Goal: Use online tool/utility: Use online tool/utility

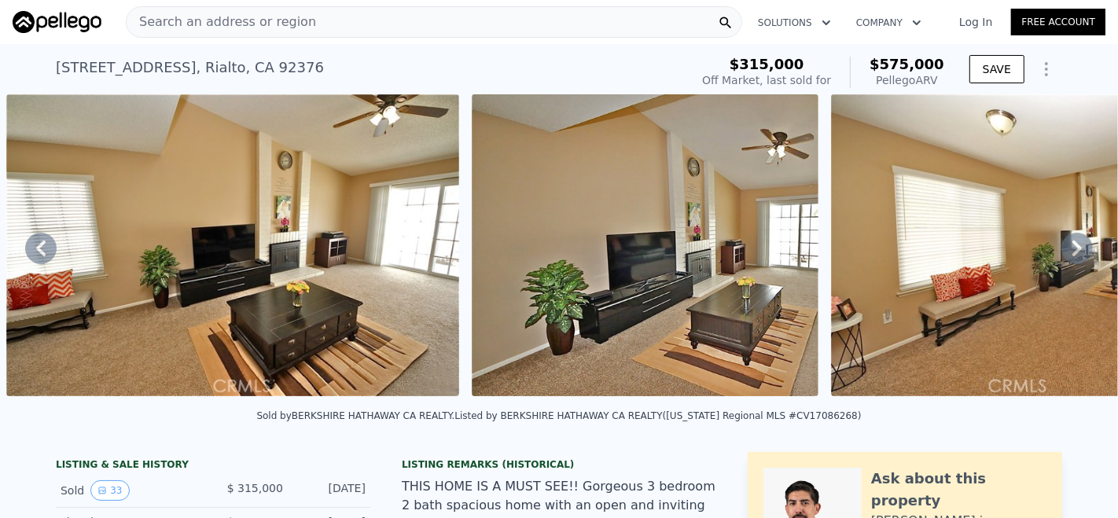
click at [241, 53] on div "[STREET_ADDRESS] Sold [DATE] for $315k (~ARV $575k )" at bounding box center [369, 72] width 627 height 44
click at [236, 61] on div "[STREET_ADDRESS]" at bounding box center [190, 68] width 268 height 22
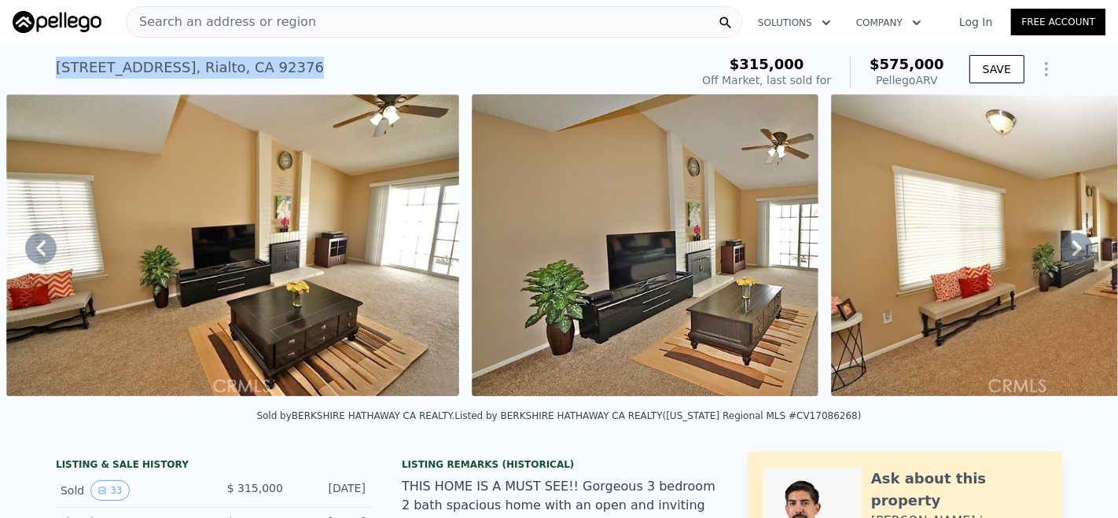
click at [236, 61] on div "[STREET_ADDRESS]" at bounding box center [190, 68] width 268 height 22
click at [355, 75] on div "[STREET_ADDRESS] Sold [DATE] for $315k (~ARV $575k )" at bounding box center [369, 72] width 627 height 44
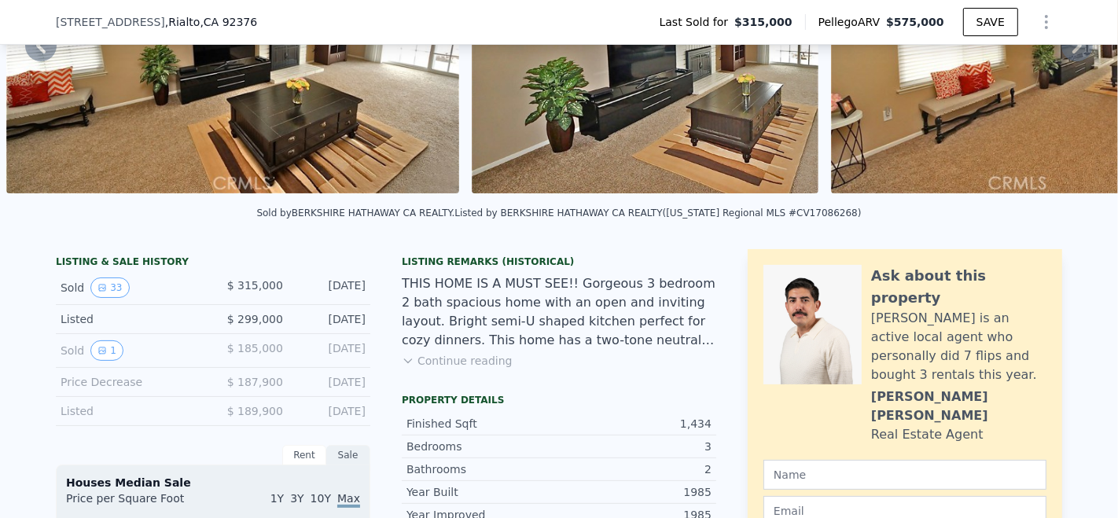
scroll to position [170, 0]
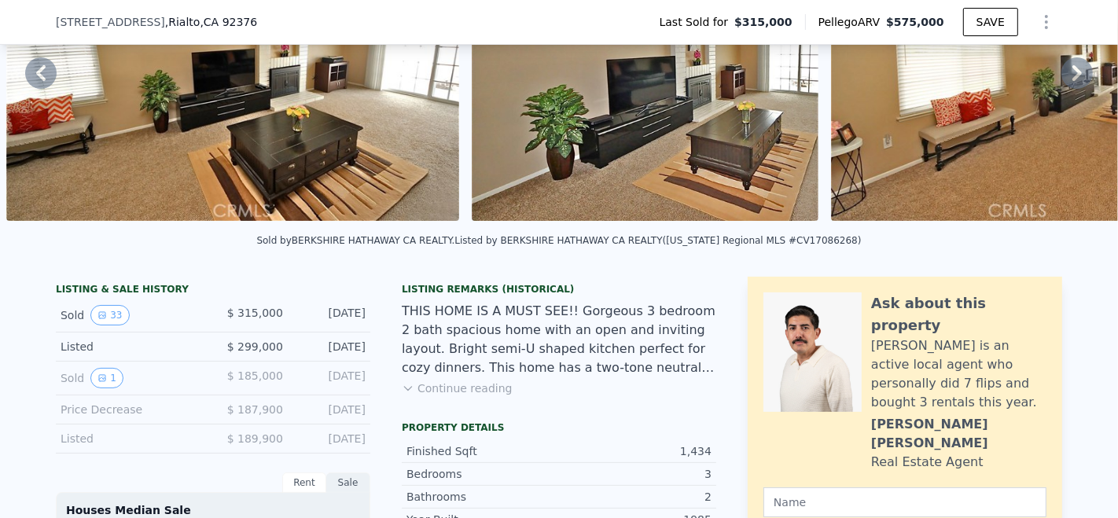
click at [468, 396] on button "Continue reading" at bounding box center [457, 389] width 111 height 16
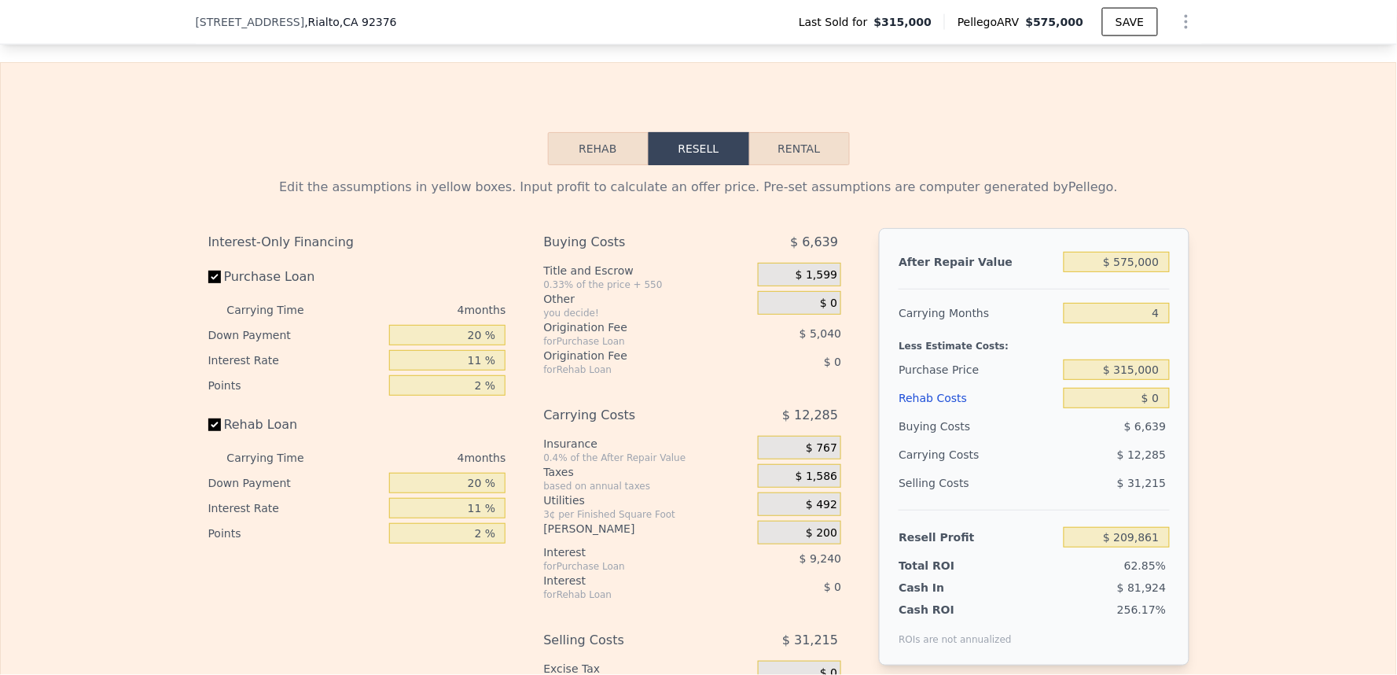
scroll to position [2615, 0]
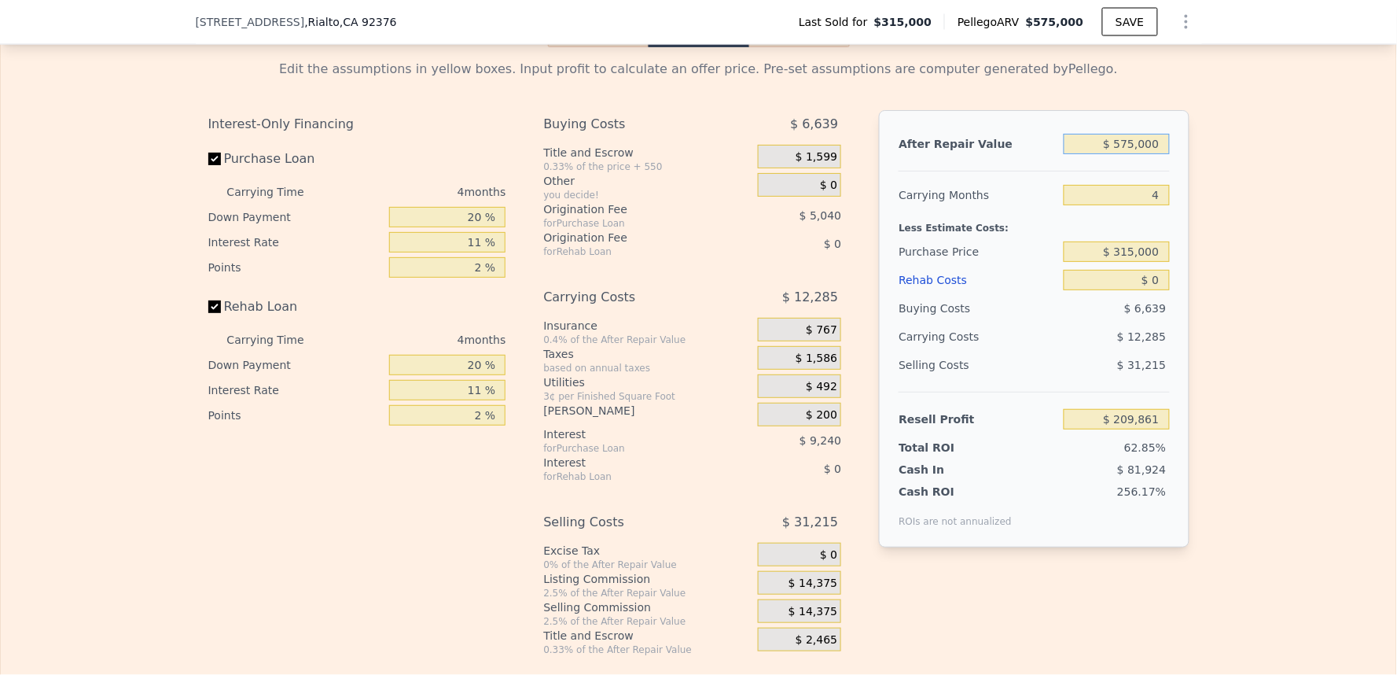
click at [1117, 134] on input "$ 575,000" at bounding box center [1116, 144] width 105 height 20
type input "$ 5"
type input "-$ 333,702"
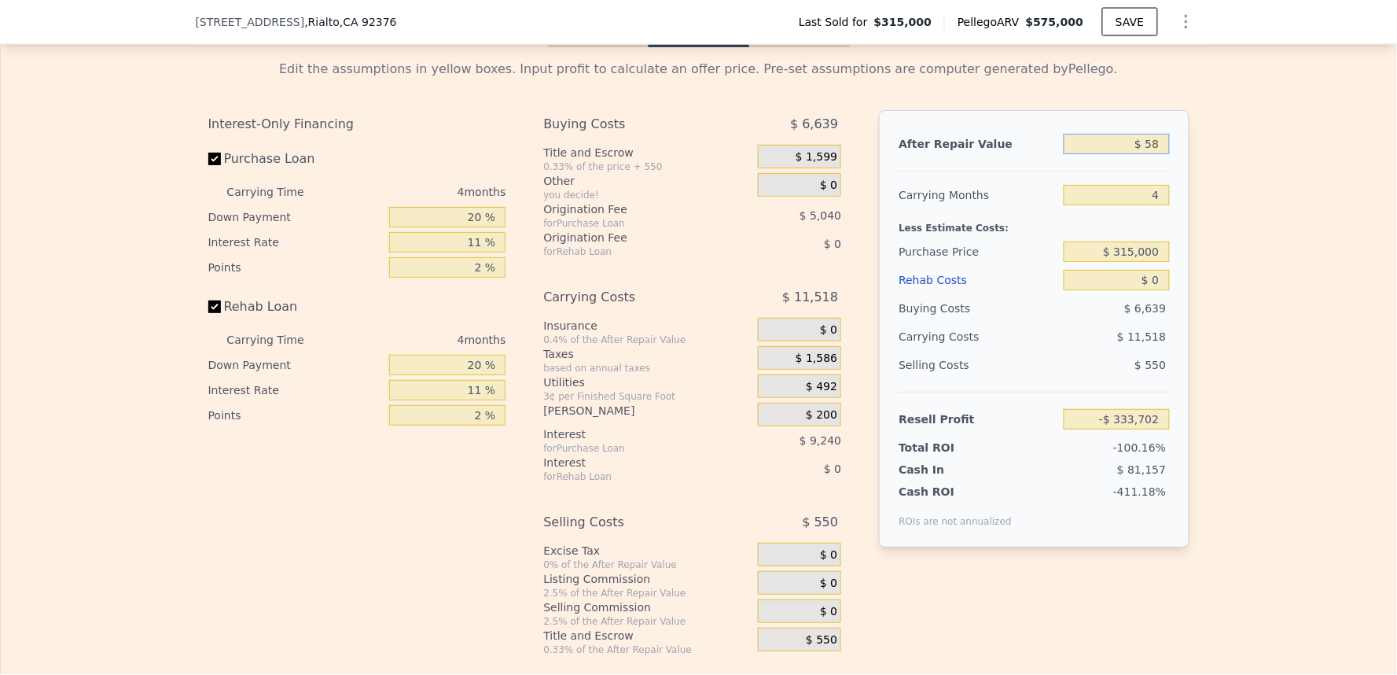
type input "$ 585"
type input "-$ 333,155"
type input "$ 585,000"
type input "$ 219,315"
type input "$ 585,000"
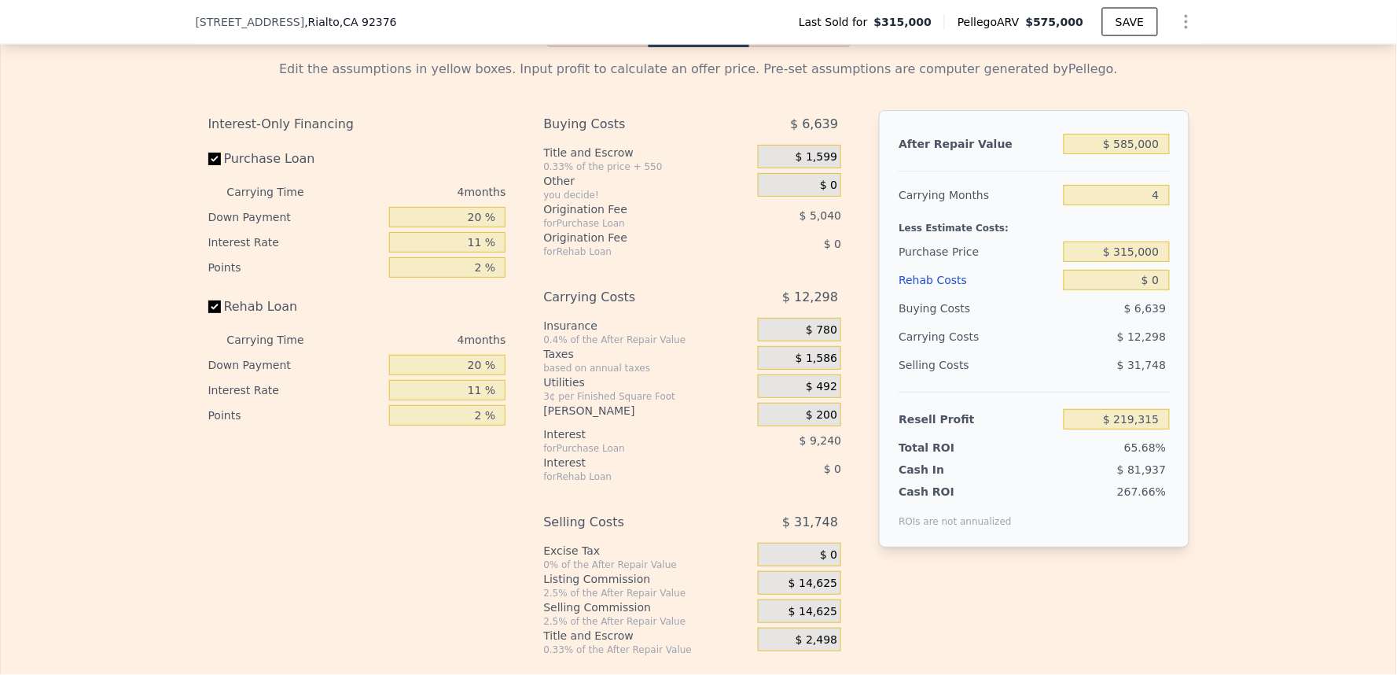
click at [1117, 232] on div "Edit the assumptions in yellow boxes. Input profit to calculate an offer price.…" at bounding box center [699, 351] width 1396 height 609
click at [1117, 241] on input "$ 315,000" at bounding box center [1116, 251] width 105 height 20
type input "$ 400,000"
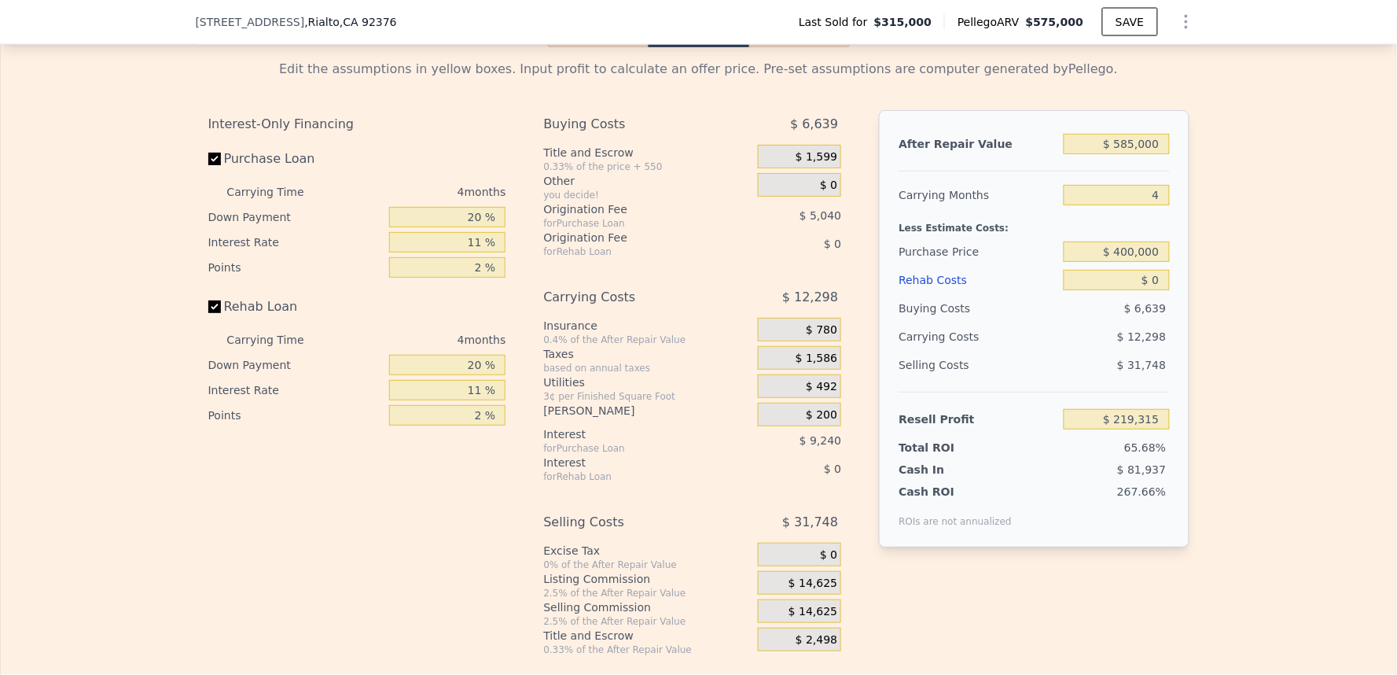
click at [1117, 339] on div "Edit the assumptions in yellow boxes. Input profit to calculate an offer price.…" at bounding box center [699, 351] width 1396 height 609
type input "$ 130,180"
click at [1117, 270] on input "$ 0" at bounding box center [1116, 280] width 105 height 20
type input "$ 45"
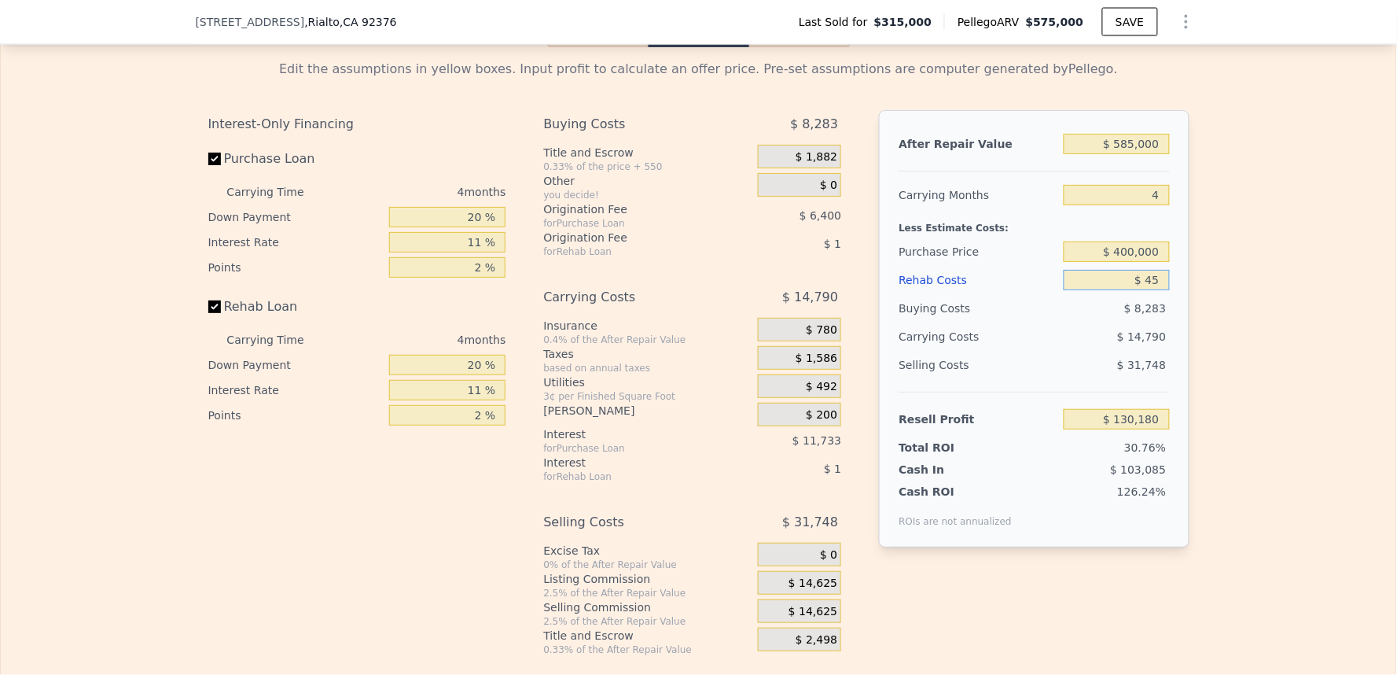
type input "$ 130,134"
type input "$ 45,000"
type input "$ 83,140"
type input "$ 45,000"
click at [1117, 266] on div "Edit the assumptions in yellow boxes. Input profit to calculate an offer price.…" at bounding box center [699, 351] width 1396 height 609
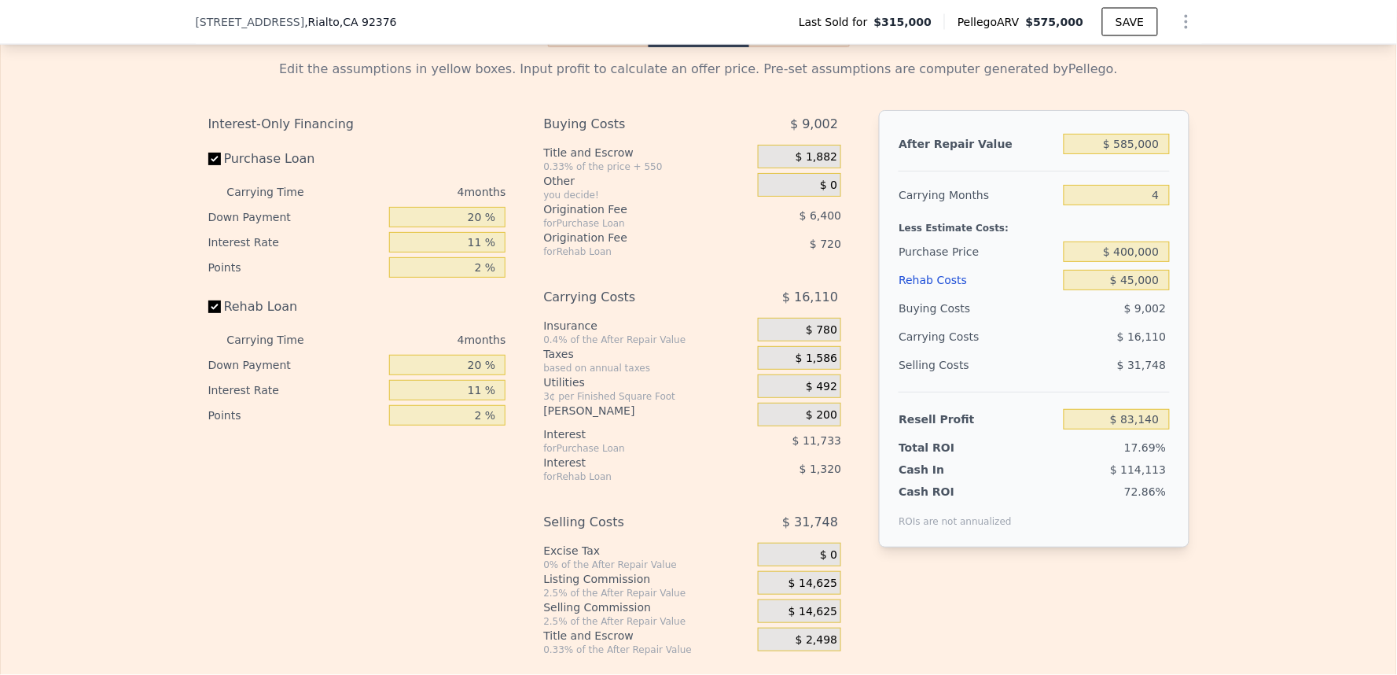
type input "$ 575,000"
type input "$ 0"
type input "$ 209,861"
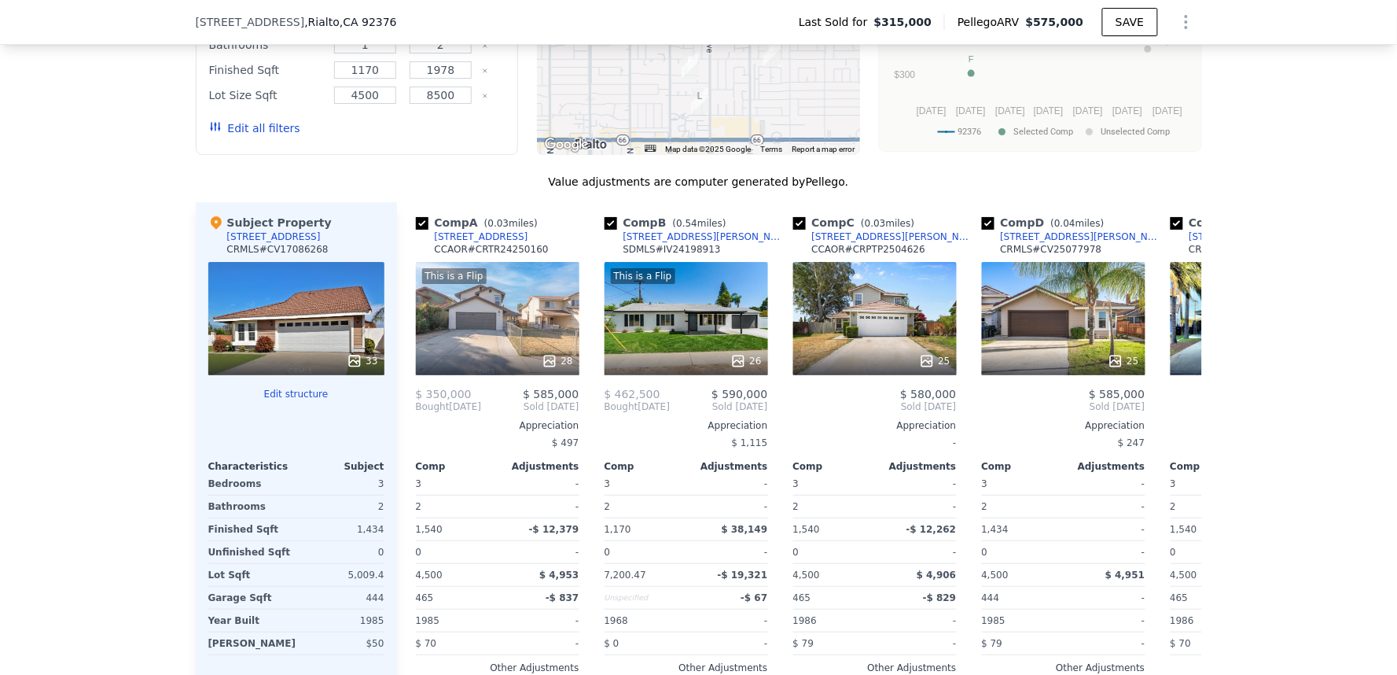
scroll to position [1829, 0]
